Goal: Information Seeking & Learning: Learn about a topic

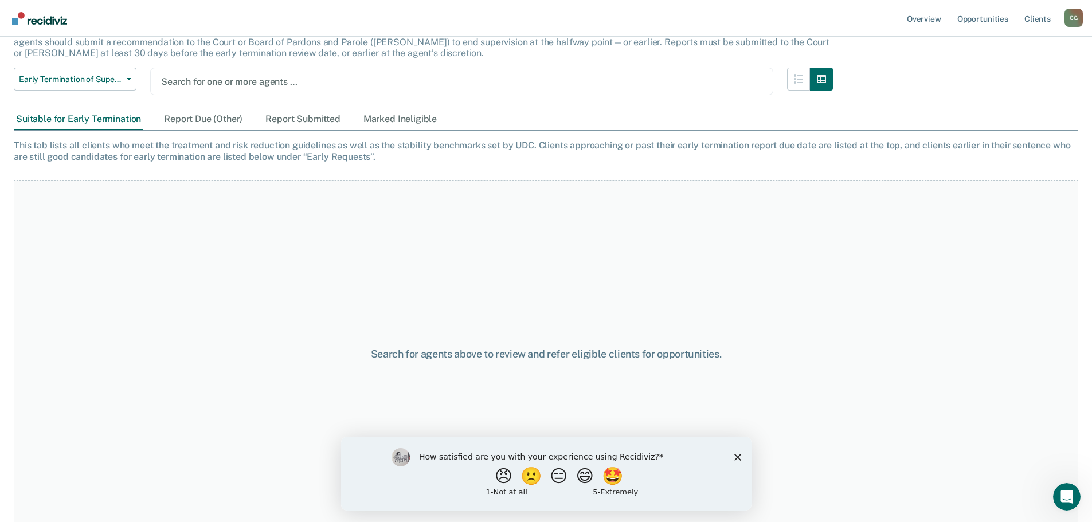
scroll to position [92, 0]
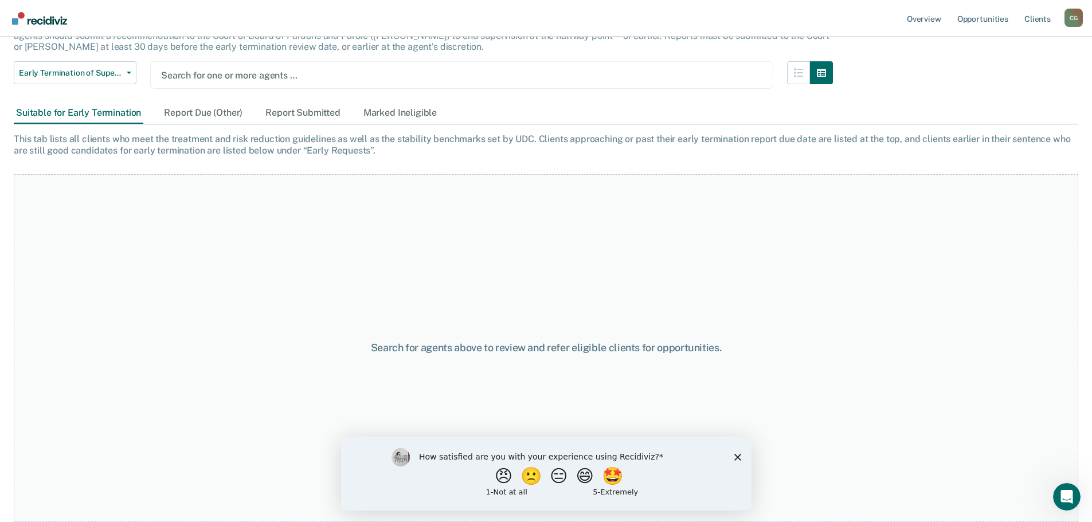
click at [737, 462] on div "How satisfied are you with your experience using Recidiviz? 😠 🙁 😑 😄 🤩 1 - Not a…" at bounding box center [546, 473] width 411 height 74
click at [737, 456] on polygon "Close survey" at bounding box center [737, 457] width 7 height 7
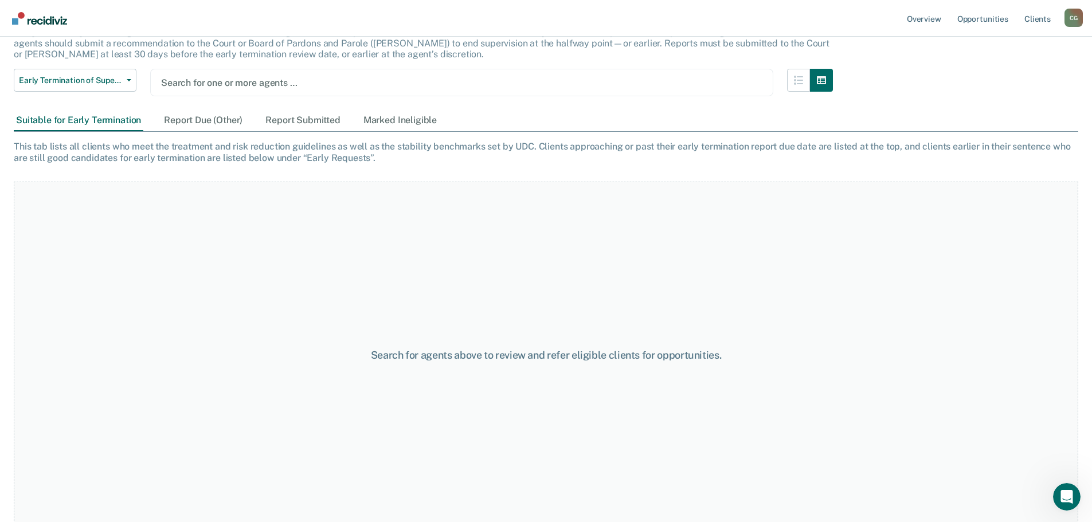
scroll to position [0, 0]
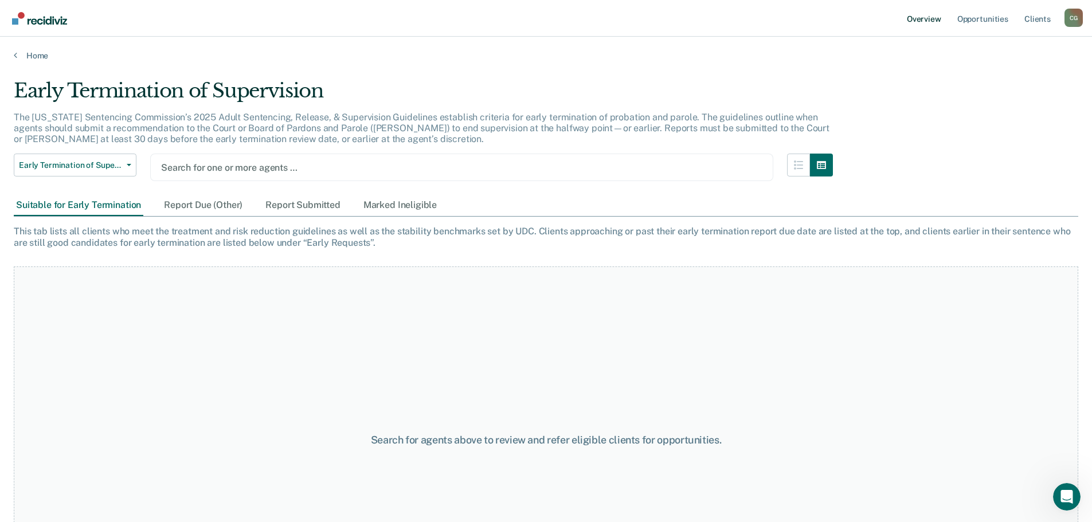
click at [935, 22] on link "Overview" at bounding box center [924, 18] width 39 height 37
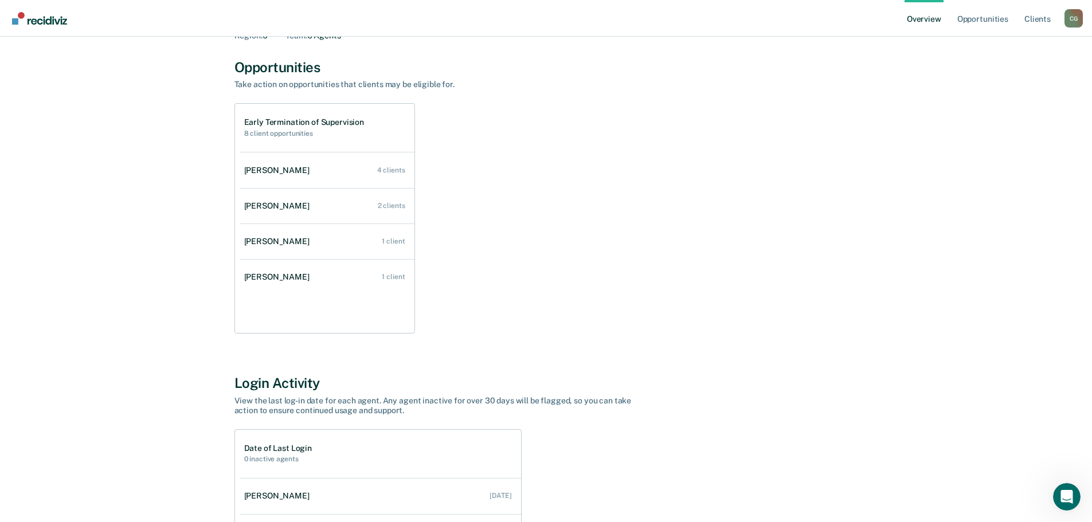
scroll to position [34, 0]
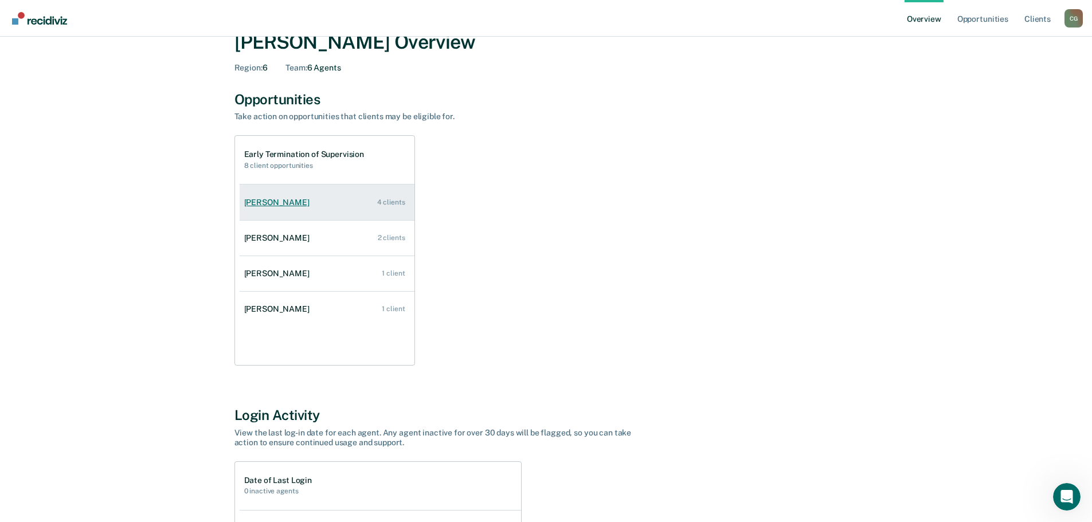
click at [297, 212] on link "[PERSON_NAME] 4 clients" at bounding box center [327, 202] width 175 height 33
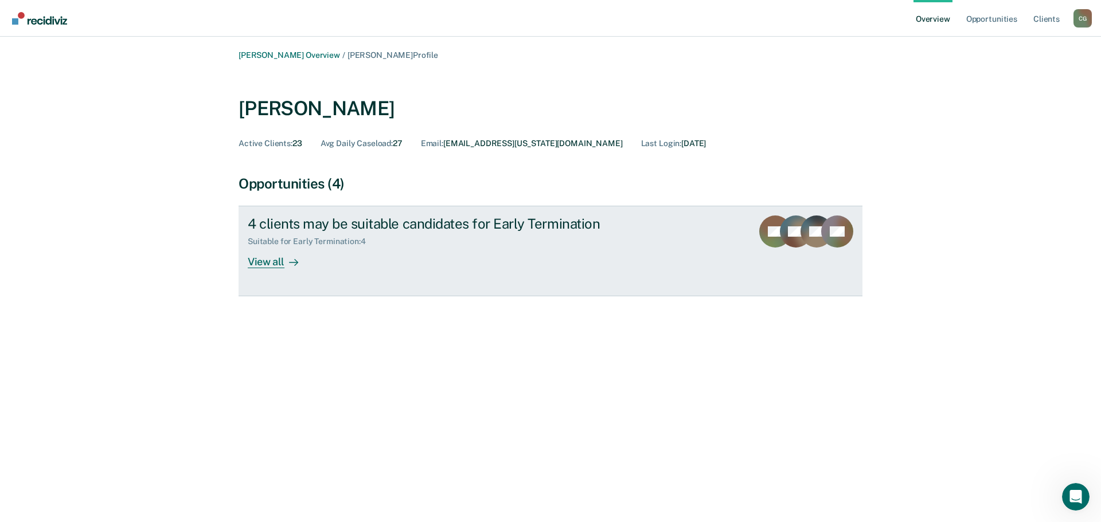
click at [272, 267] on div "View all" at bounding box center [280, 258] width 64 height 22
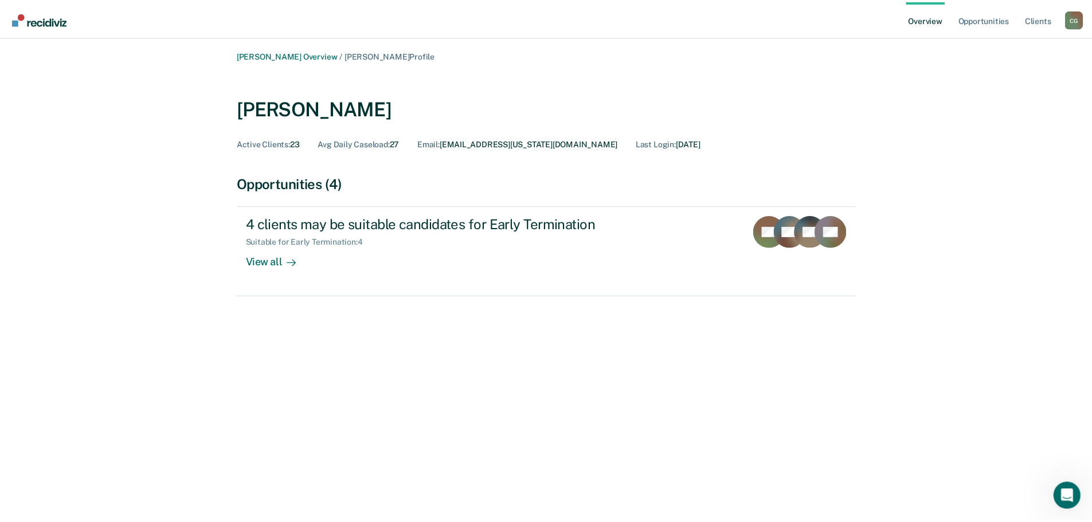
scroll to position [34, 0]
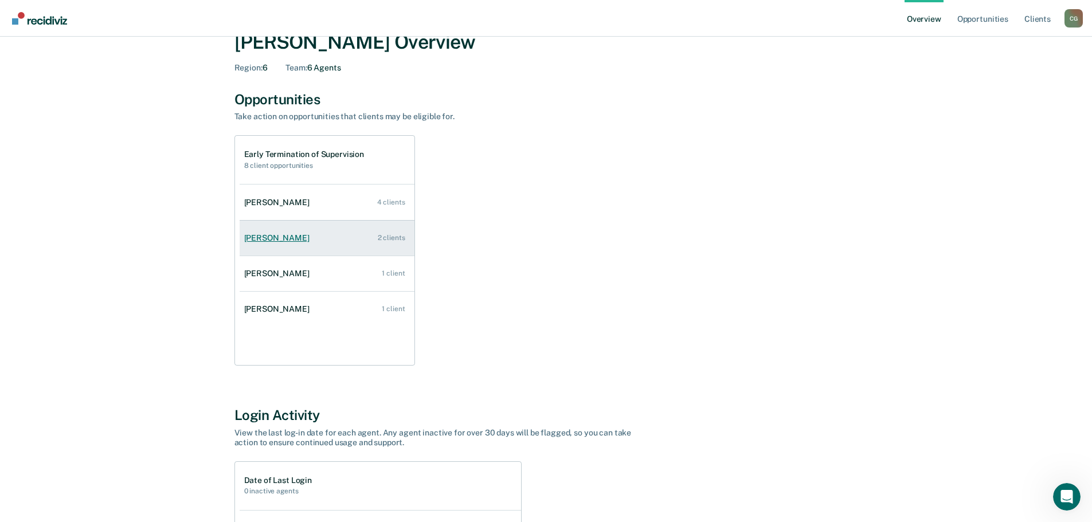
click at [286, 235] on div "[PERSON_NAME]" at bounding box center [279, 238] width 70 height 10
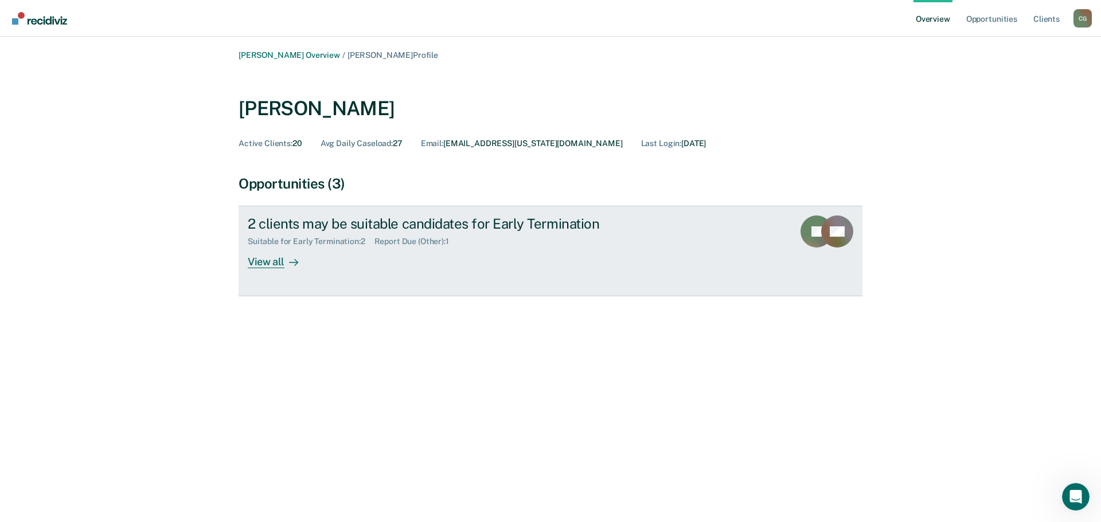
click at [275, 269] on link "2 clients may be suitable candidates for Early Termination Suitable for Early T…" at bounding box center [551, 251] width 624 height 91
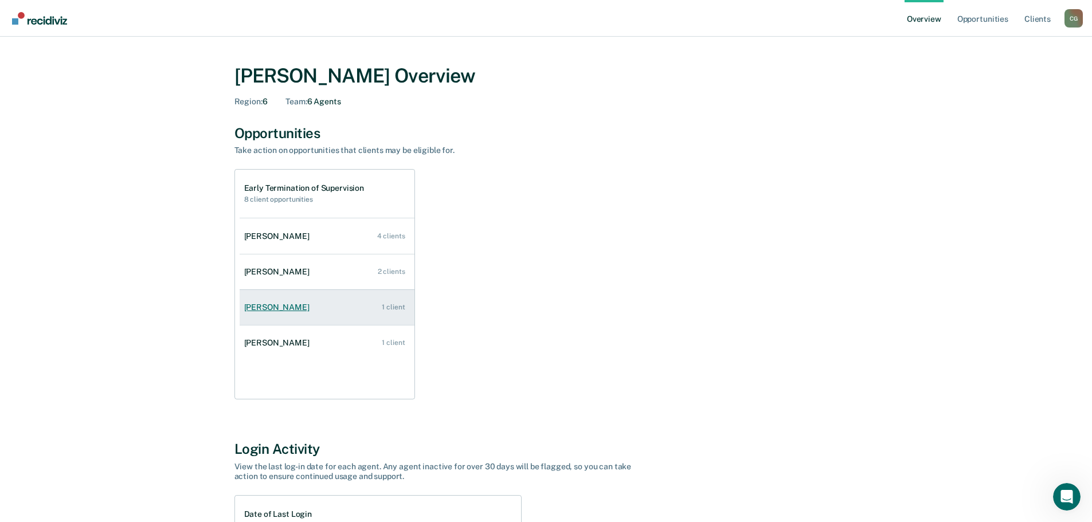
click at [265, 306] on div "[PERSON_NAME]" at bounding box center [279, 308] width 70 height 10
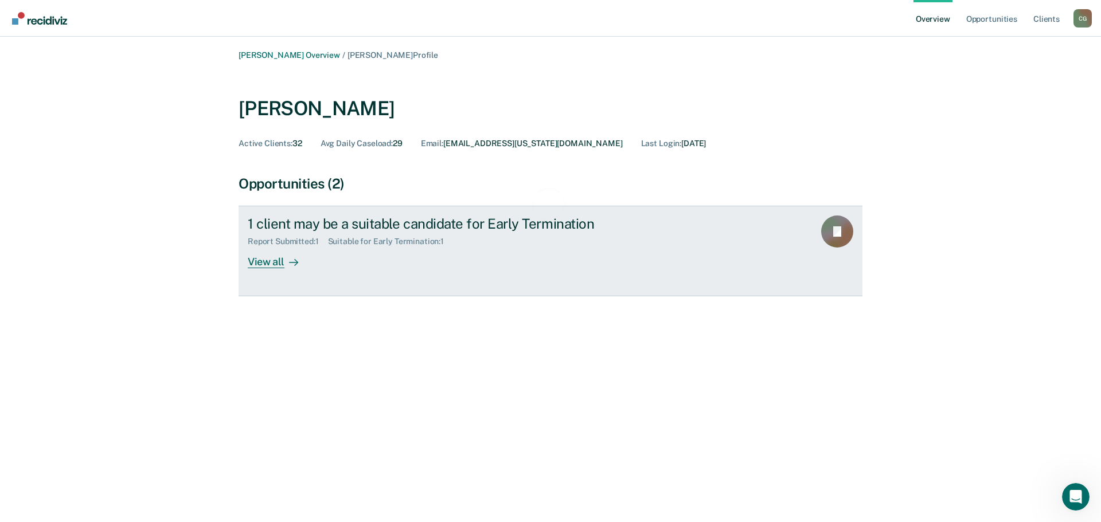
click at [264, 264] on div "View all" at bounding box center [280, 258] width 64 height 22
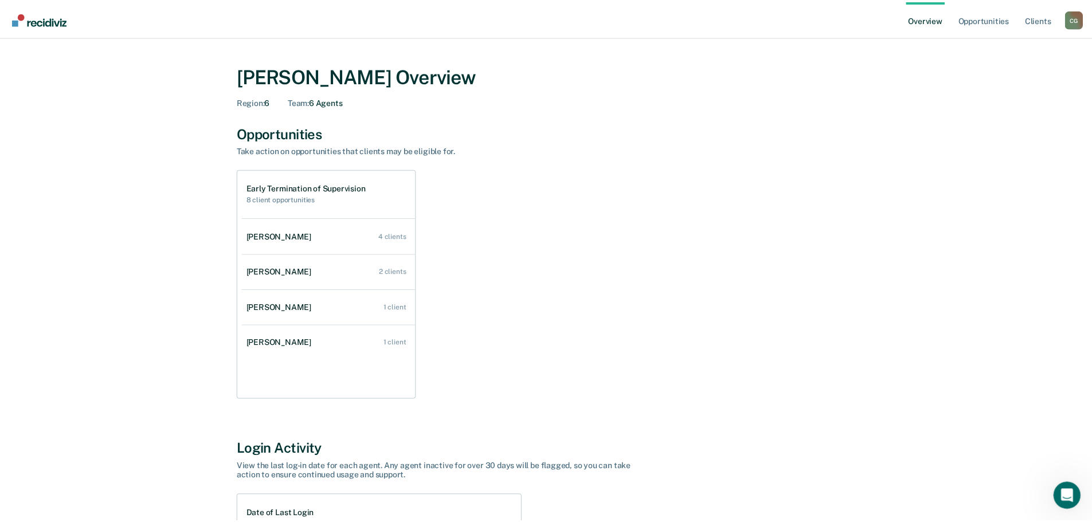
scroll to position [34, 0]
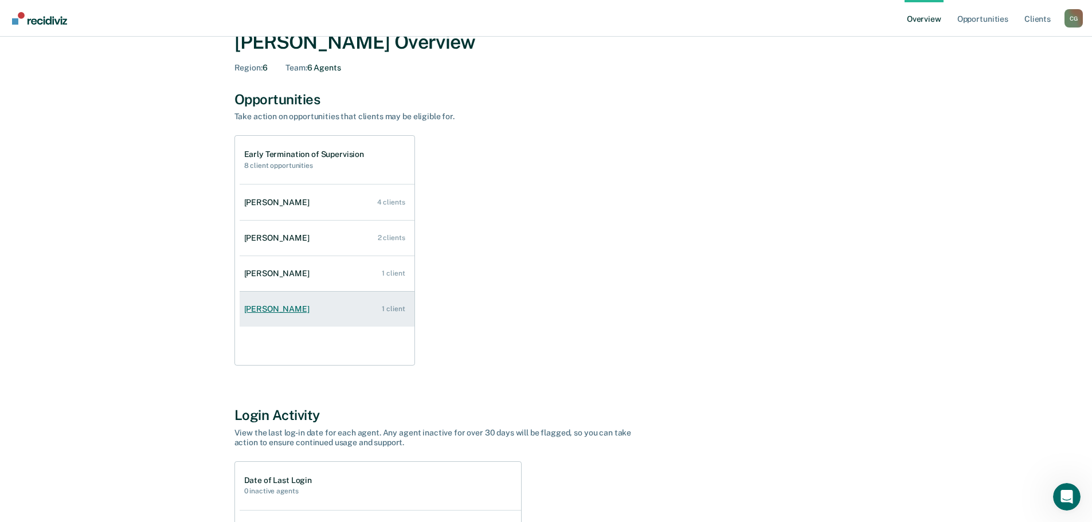
click at [259, 315] on link "[PERSON_NAME] 1 client" at bounding box center [327, 309] width 175 height 33
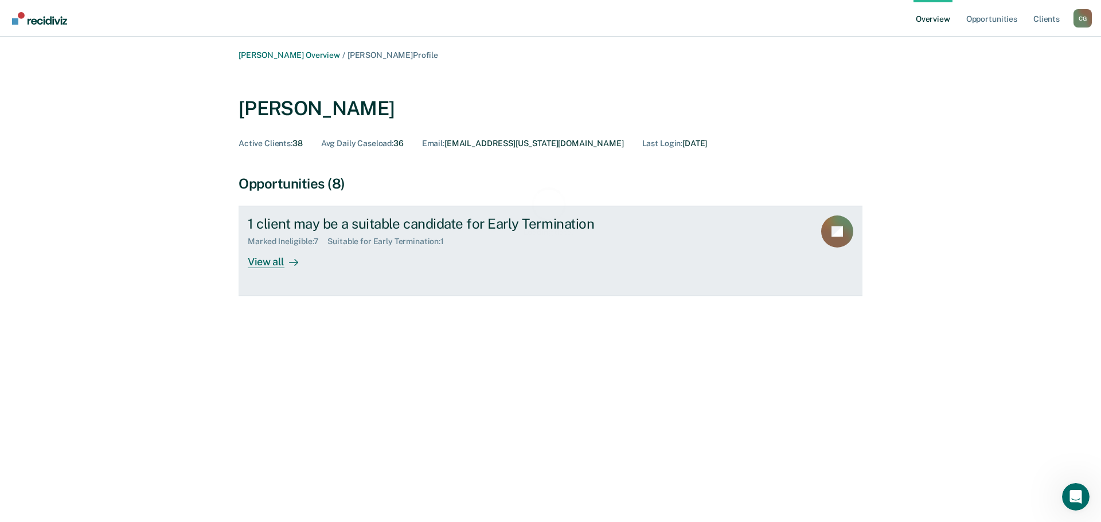
click at [270, 270] on link "1 client may be a suitable candidate for Early Termination Marked Ineligible : …" at bounding box center [551, 251] width 624 height 91
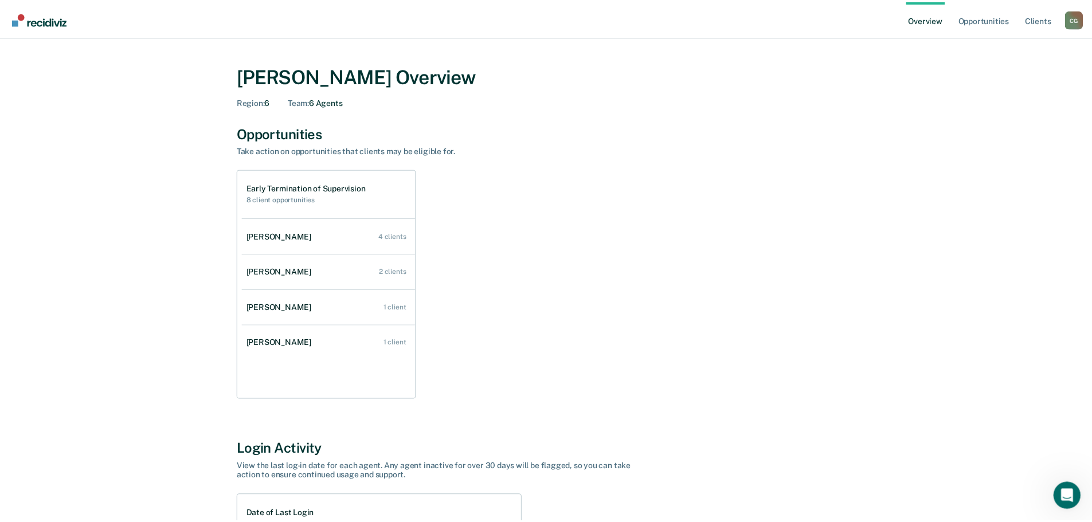
scroll to position [34, 0]
